Goal: Task Accomplishment & Management: Use online tool/utility

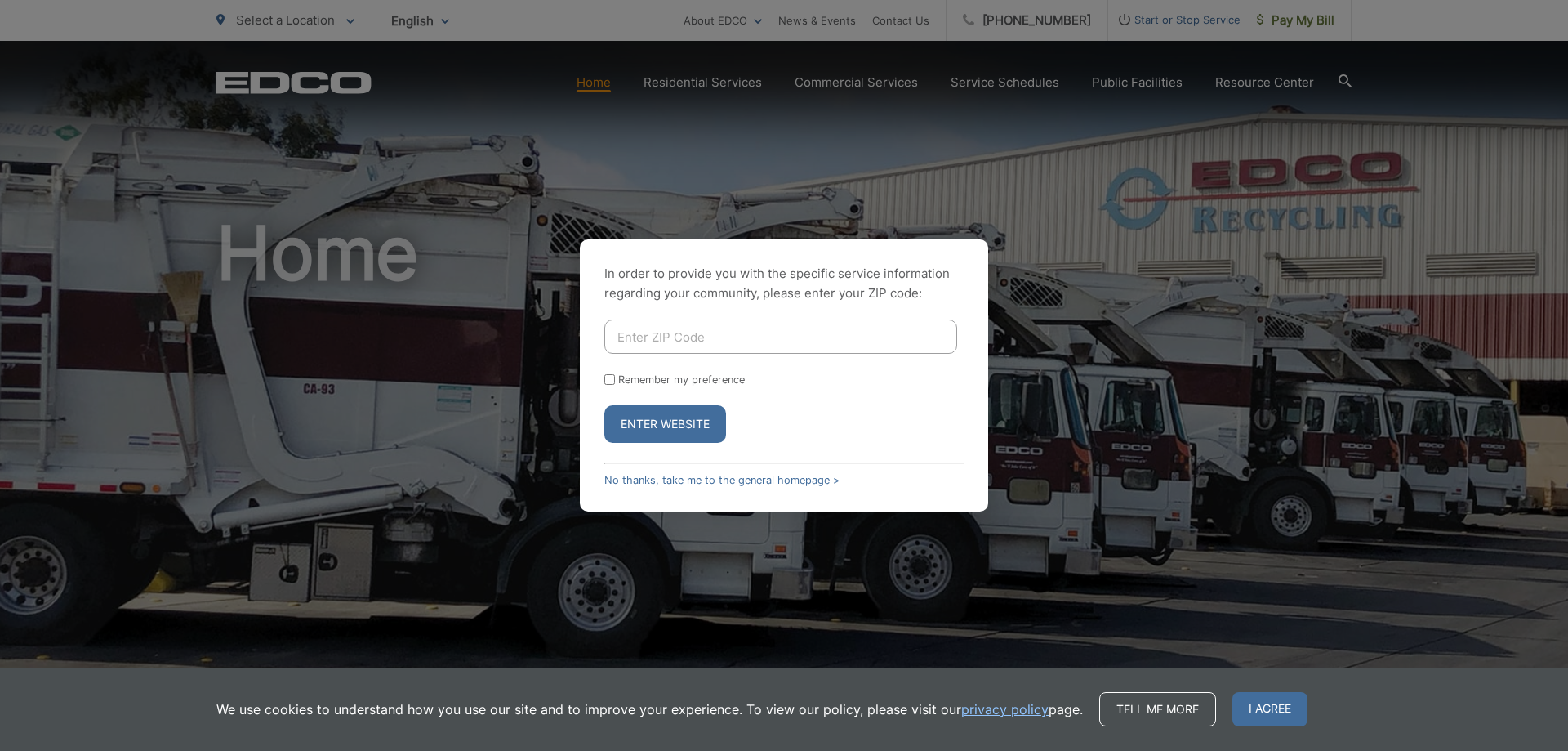
click at [857, 330] on input "Enter ZIP Code" at bounding box center [781, 336] width 353 height 34
type input "92020"
click at [647, 421] on button "Enter Website" at bounding box center [665, 423] width 122 height 37
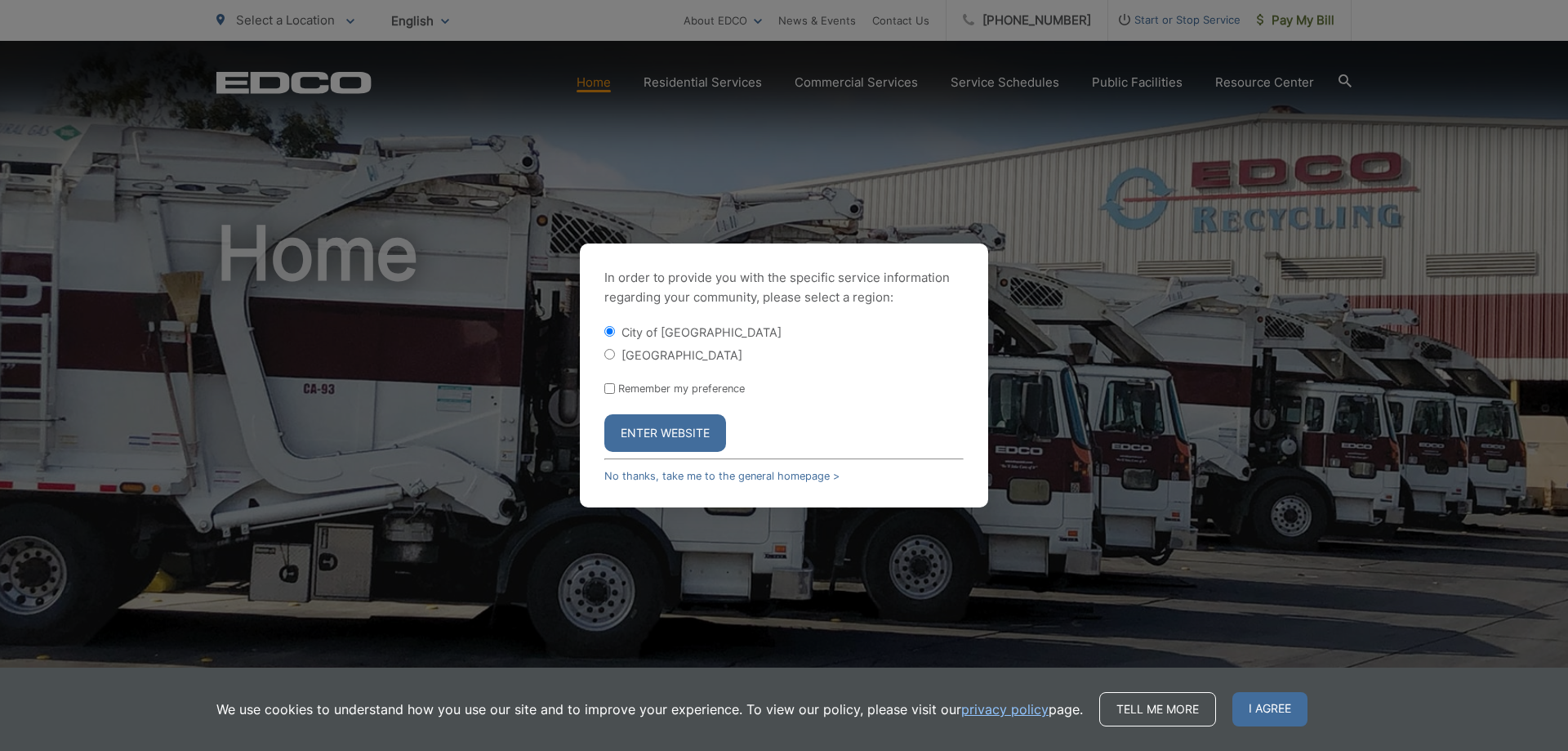
click at [630, 427] on button "Enter Website" at bounding box center [665, 432] width 122 height 37
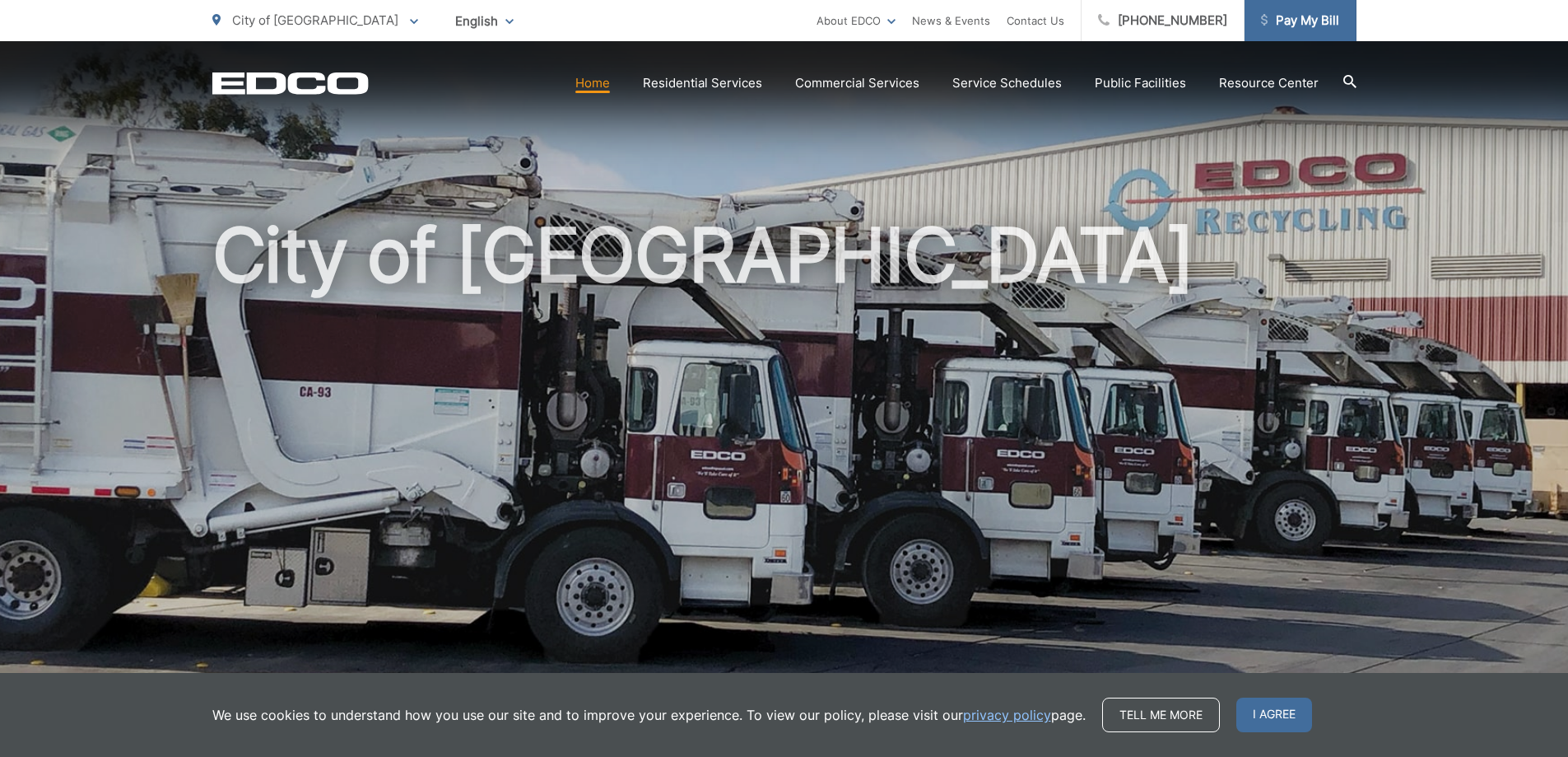
click at [1301, 28] on span "Pay My Bill" at bounding box center [1300, 21] width 78 height 20
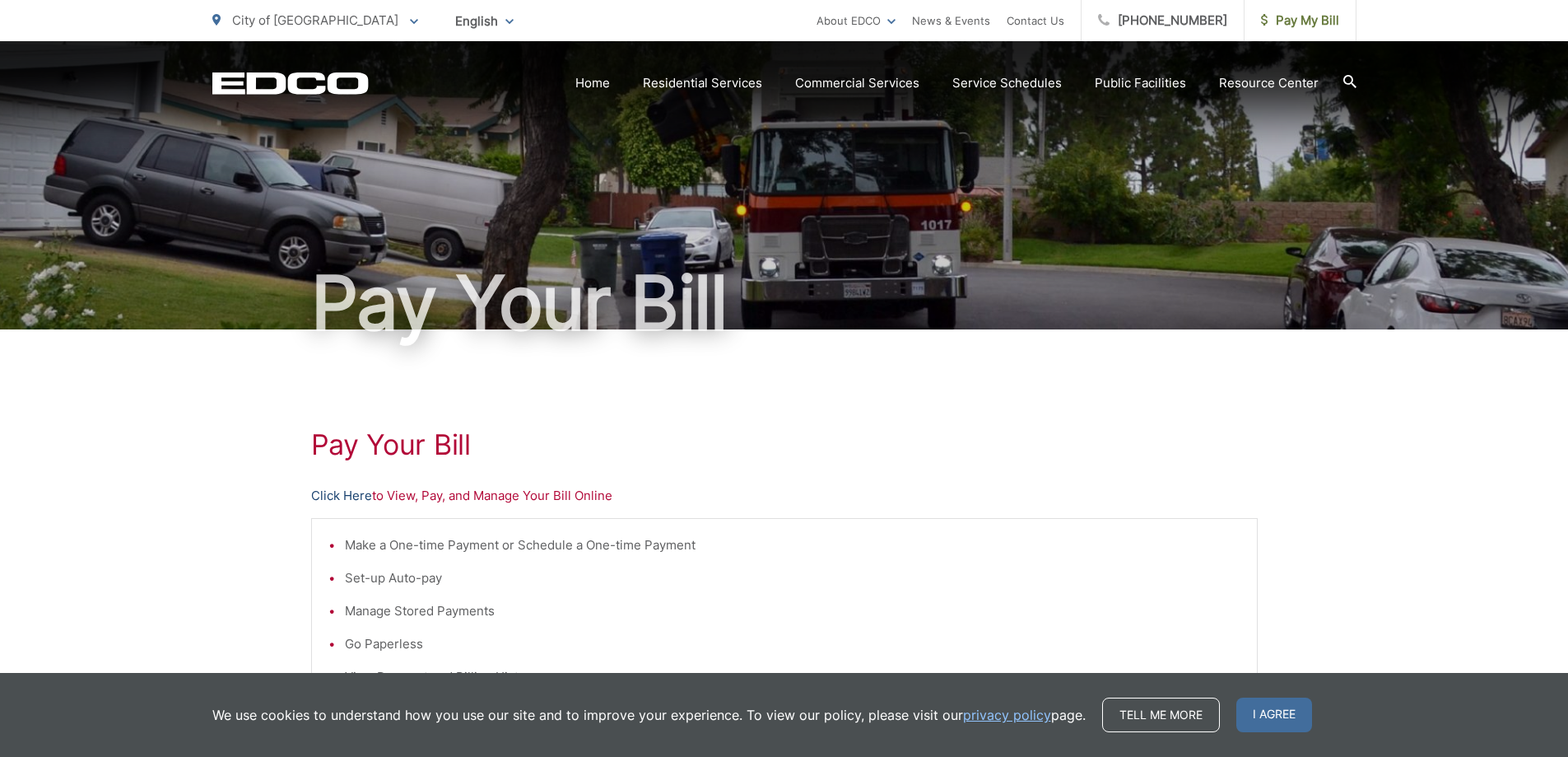
click at [355, 497] on link "Click Here" at bounding box center [341, 496] width 61 height 20
